Goal: Task Accomplishment & Management: Use online tool/utility

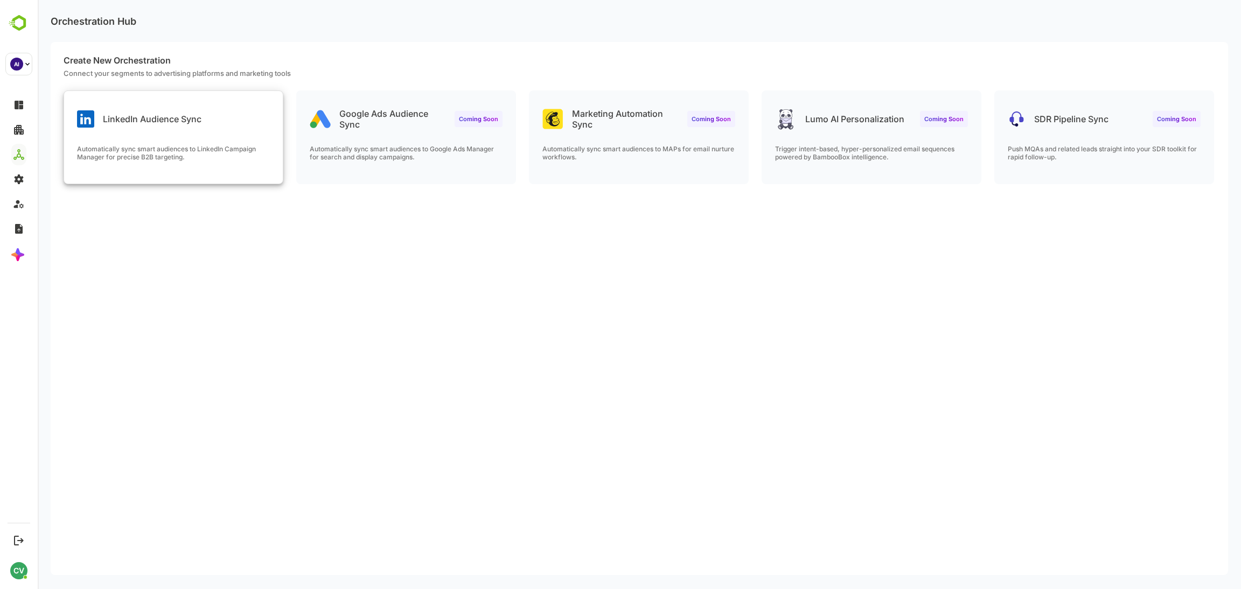
click at [211, 152] on p "Automatically sync smart audiences to LinkedIn Campaign Manager for precise B2B…" at bounding box center [173, 153] width 193 height 16
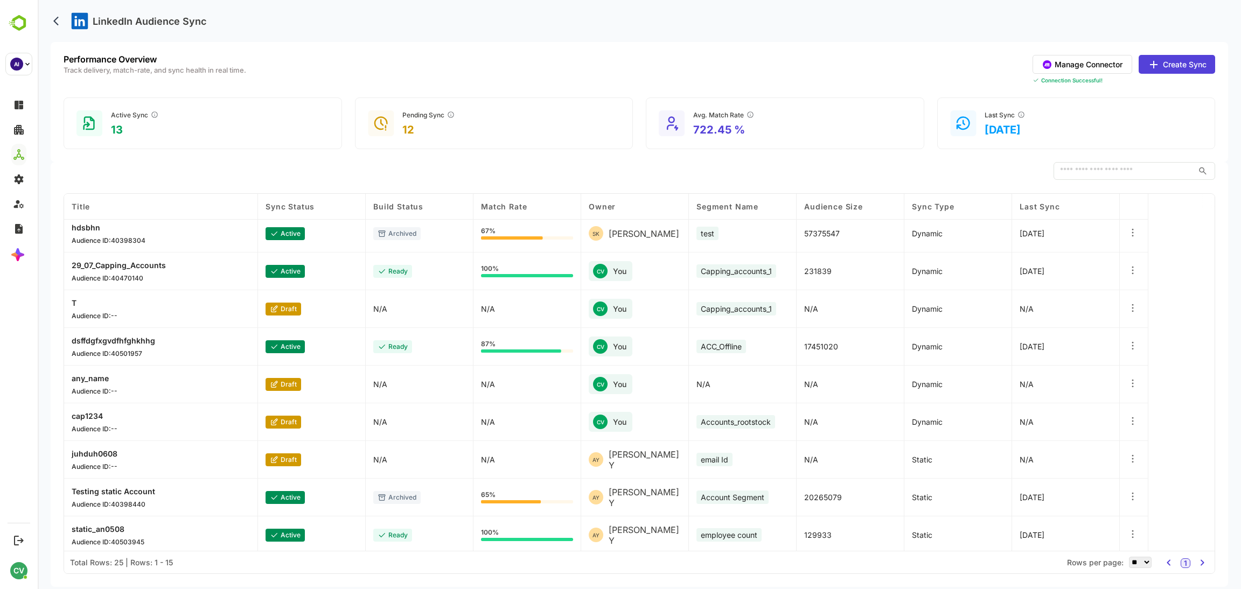
scroll to position [234, 0]
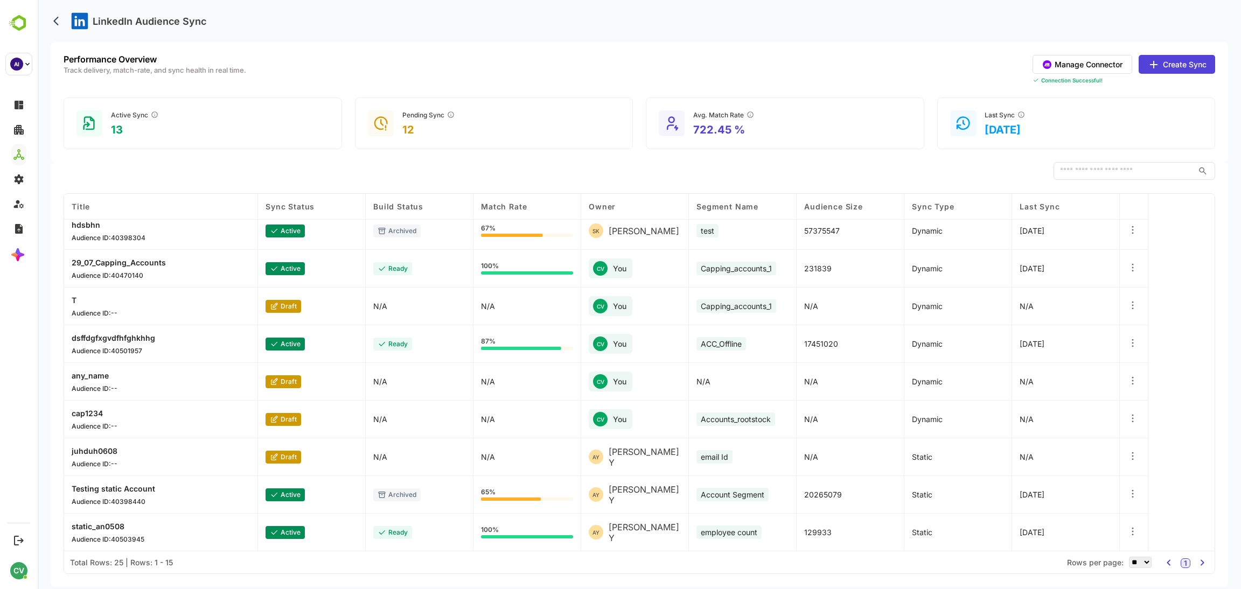
click at [883, 25] on div "LinkedIn Audience Sync" at bounding box center [639, 21] width 1177 height 42
click at [1134, 346] on icon at bounding box center [1132, 343] width 11 height 11
click at [1064, 334] on div "Edit" at bounding box center [1066, 332] width 94 height 18
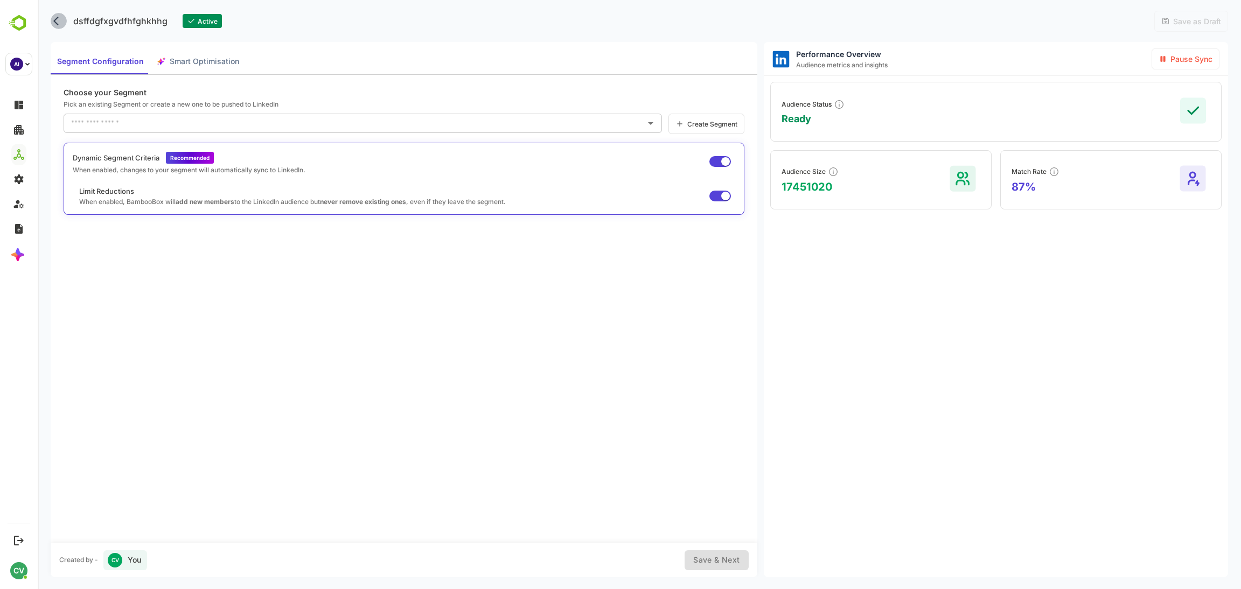
click at [52, 23] on button "back" at bounding box center [59, 21] width 16 height 16
click at [59, 25] on icon "back" at bounding box center [58, 21] width 11 height 11
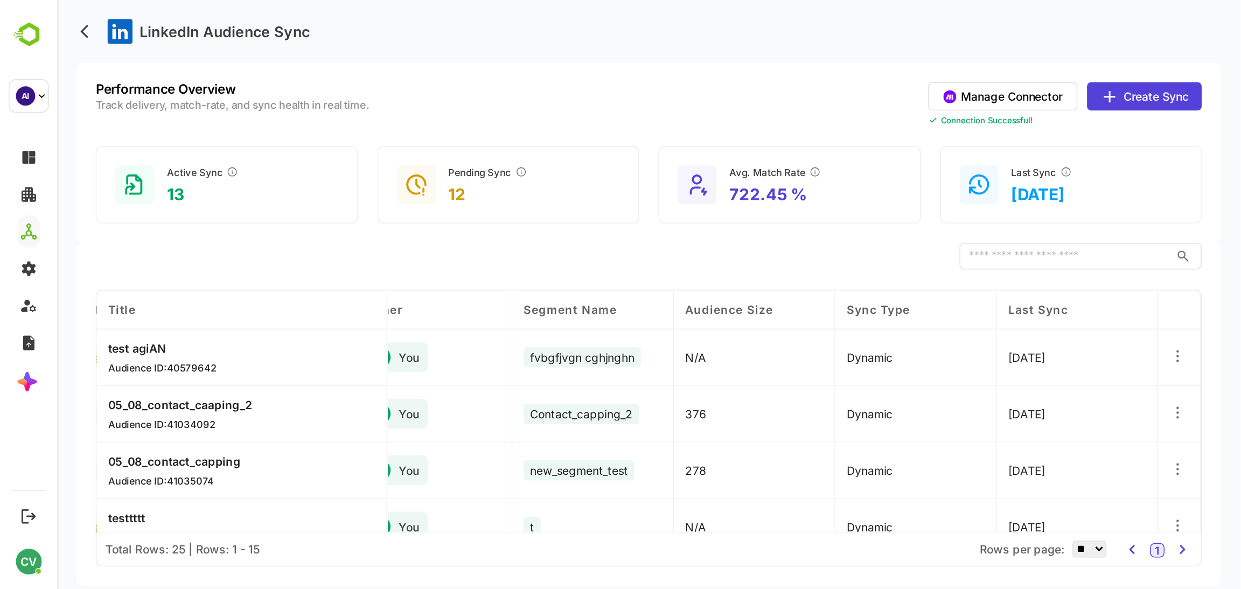
scroll to position [0, 0]
